Goal: Information Seeking & Learning: Find specific fact

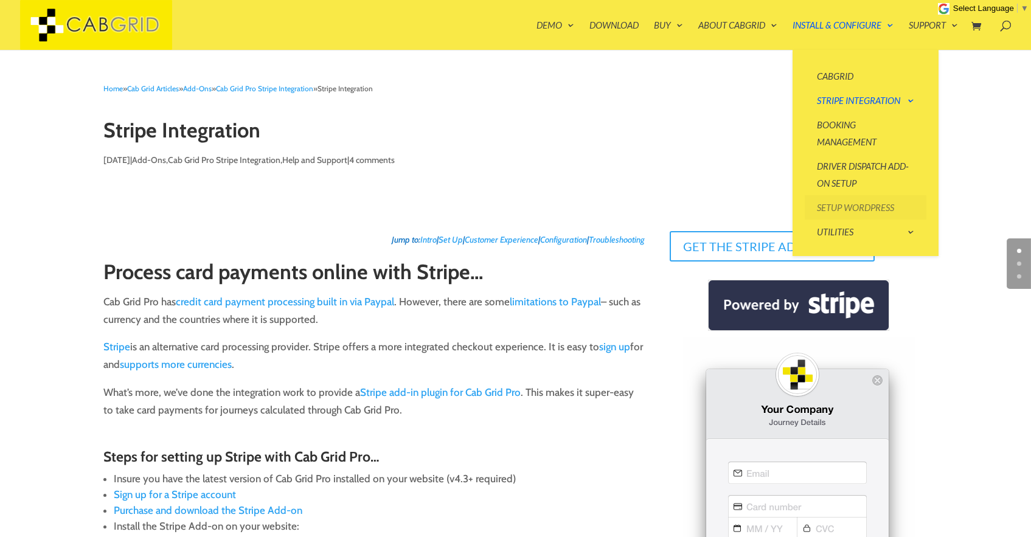
click at [840, 199] on link "Setup WordPress" at bounding box center [866, 207] width 122 height 24
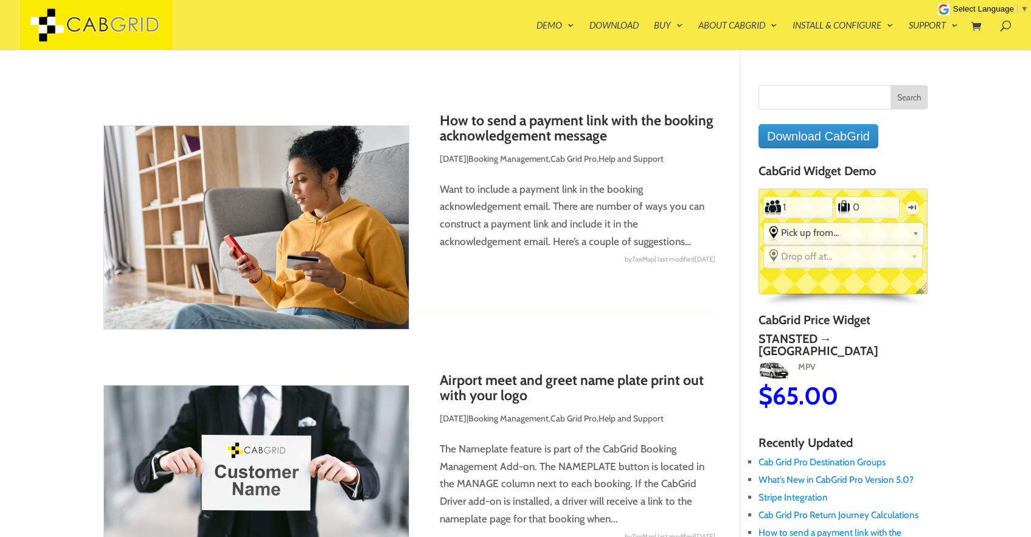
click at [808, 91] on input "Search for:" at bounding box center [842, 97] width 169 height 24
click at [817, 98] on input "Search for:" at bounding box center [842, 97] width 169 height 24
paste input "CAB GRID LICENSE ERROR."
type input "CAB GRID LICENSE ERROR."
click at [890, 85] on input "Search" at bounding box center [909, 97] width 38 height 24
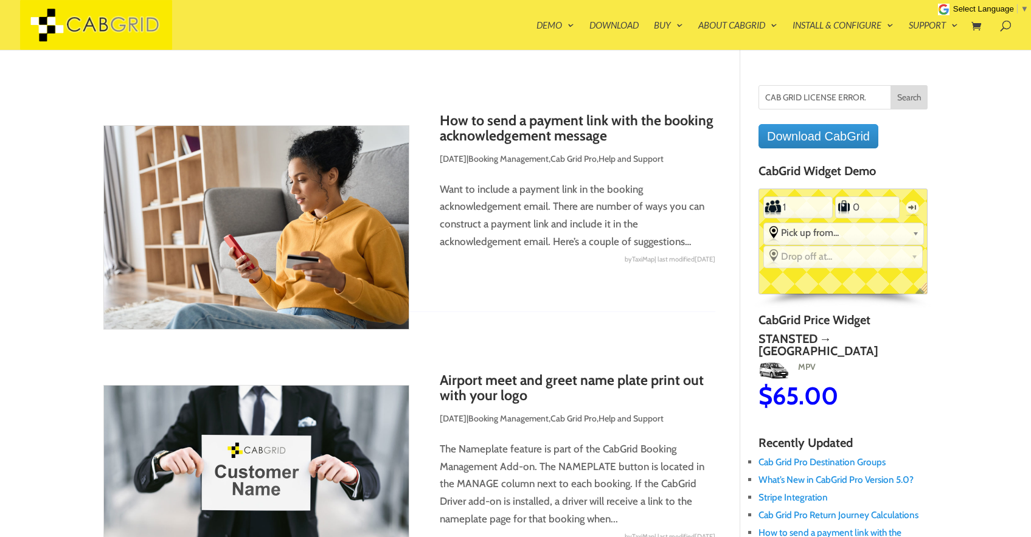
click at [904, 97] on input "Search" at bounding box center [909, 97] width 38 height 24
click at [900, 92] on input "Search" at bounding box center [909, 97] width 38 height 24
click at [901, 92] on input "Search" at bounding box center [909, 97] width 38 height 24
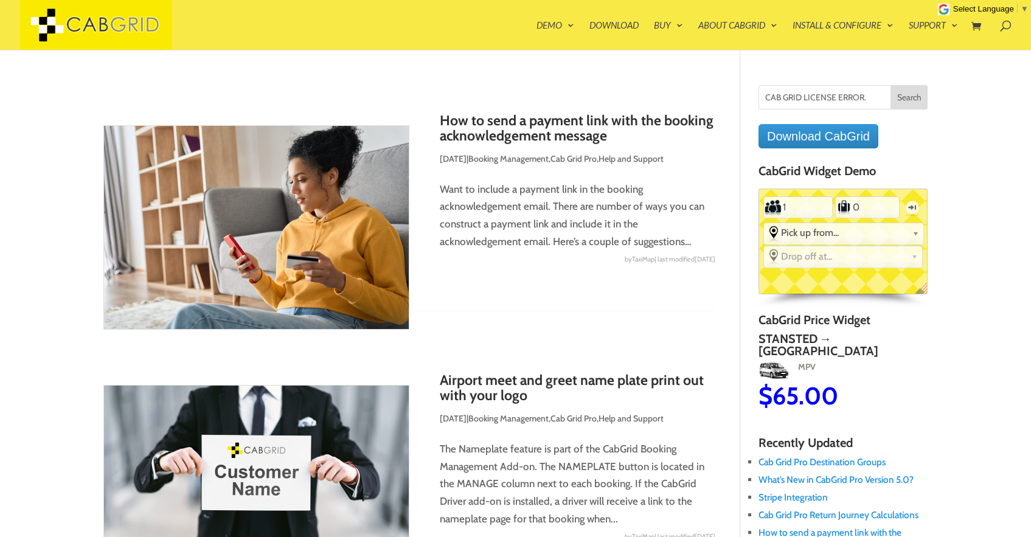
click at [901, 92] on input "Search" at bounding box center [909, 97] width 38 height 24
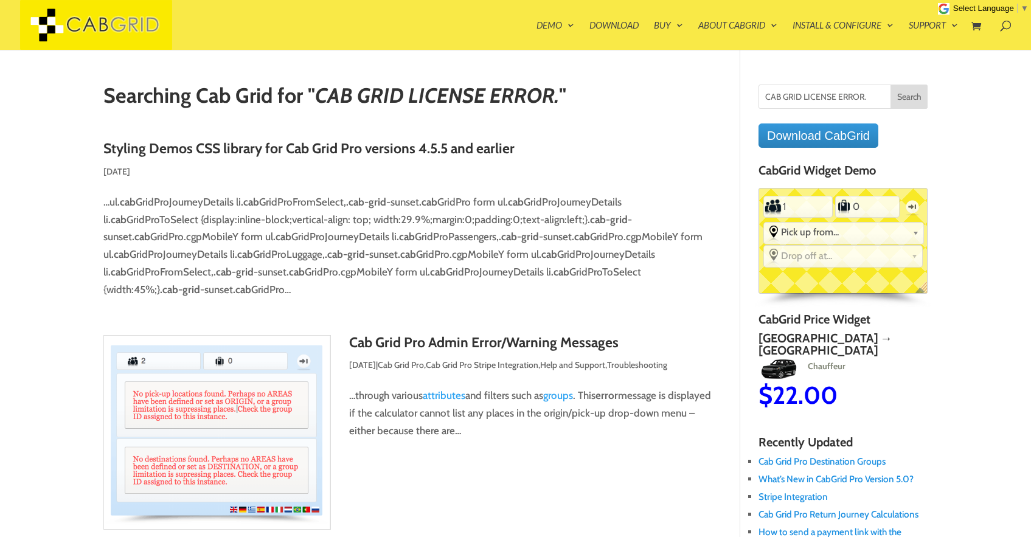
drag, startPoint x: 802, startPoint y: 97, endPoint x: 685, endPoint y: 94, distance: 116.8
type input "LICENSE ERROR."
click at [890, 85] on input "Search" at bounding box center [909, 97] width 38 height 24
click at [894, 94] on input "Search" at bounding box center [909, 97] width 38 height 24
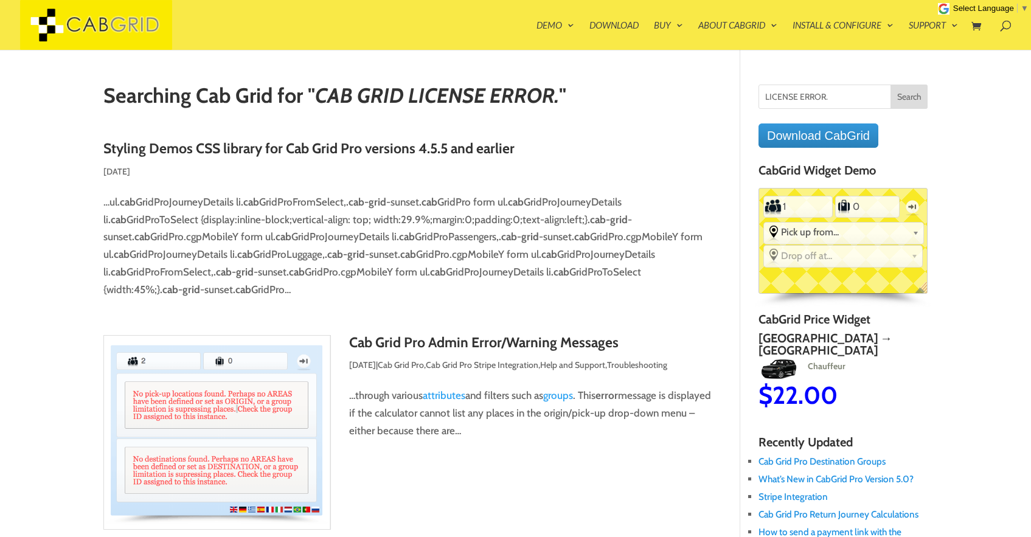
click at [908, 94] on input "Search" at bounding box center [909, 97] width 38 height 24
click at [908, 95] on input "Search" at bounding box center [909, 97] width 38 height 24
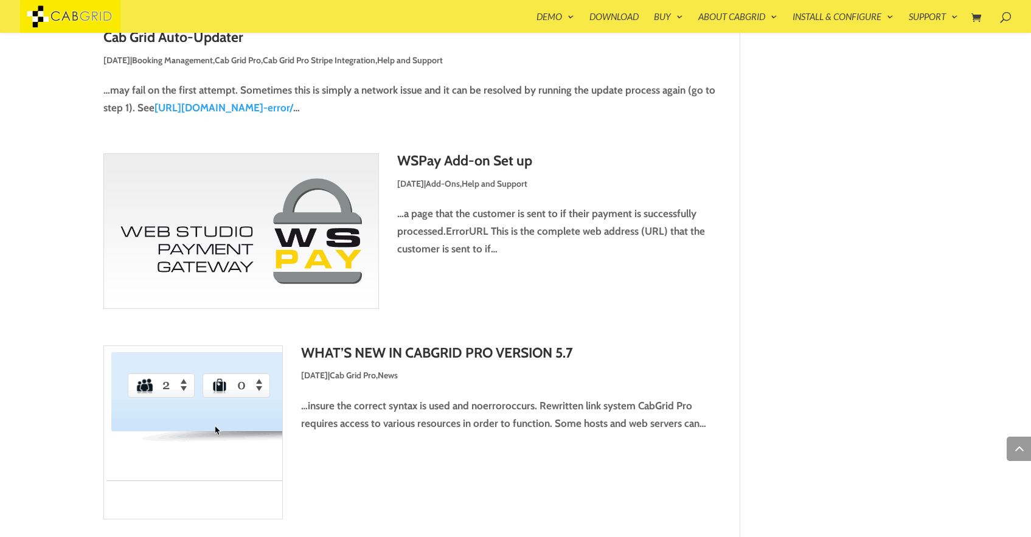
scroll to position [4016, 0]
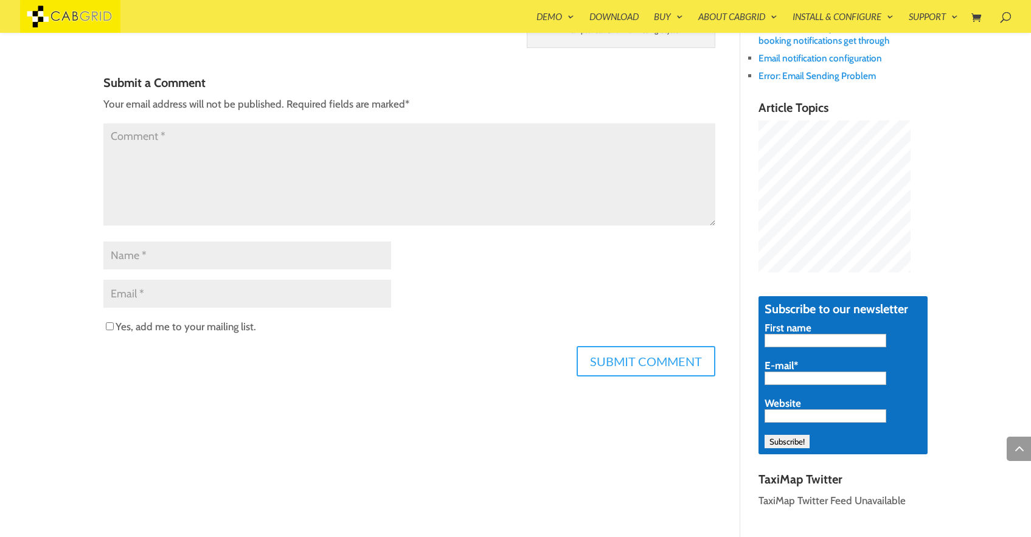
scroll to position [632, 0]
